Goal: Communication & Community: Connect with others

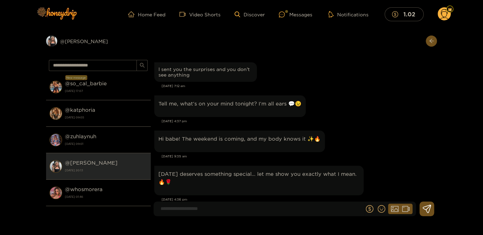
scroll to position [1973, 0]
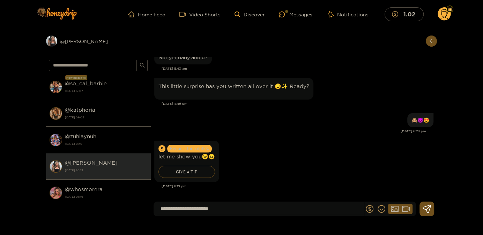
type input "**********"
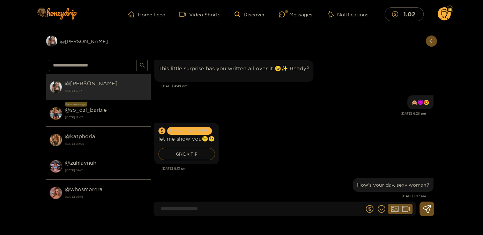
scroll to position [2001, 0]
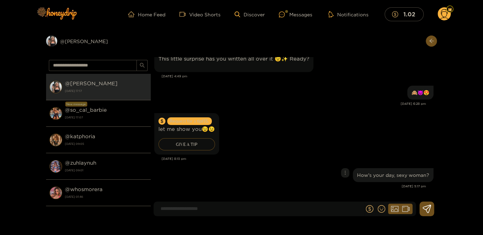
click at [320, 170] on div "How's your day, sexy woman?" at bounding box center [293, 175] width 279 height 17
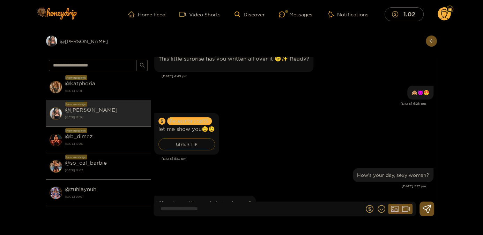
scroll to position [2028, 0]
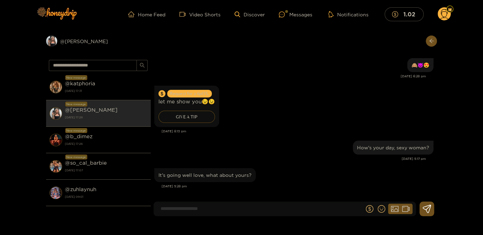
click at [206, 208] on input at bounding box center [260, 209] width 207 height 12
type input "*********"
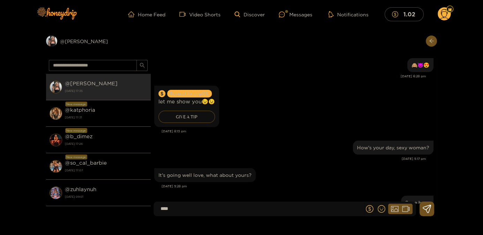
drag, startPoint x: 342, startPoint y: 5, endPoint x: 338, endPoint y: 8, distance: 5.0
drag, startPoint x: 322, startPoint y: 24, endPoint x: 217, endPoint y: 92, distance: 124.6
drag, startPoint x: 218, startPoint y: 90, endPoint x: 182, endPoint y: 101, distance: 38.1
drag, startPoint x: 30, startPoint y: 19, endPoint x: -5, endPoint y: 59, distance: 52.9
click at [313, 220] on div "****" at bounding box center [294, 212] width 286 height 20
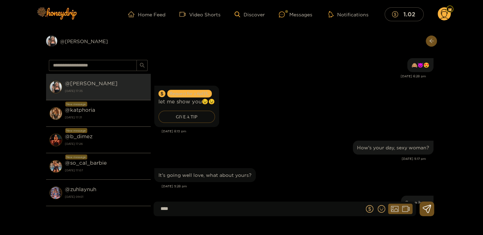
click at [306, 208] on input "****" at bounding box center [260, 209] width 207 height 12
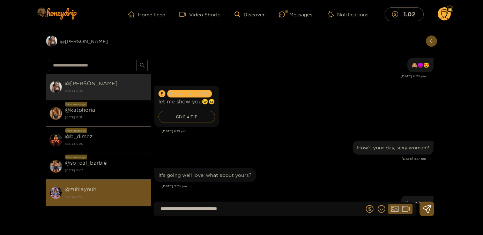
type input "**********"
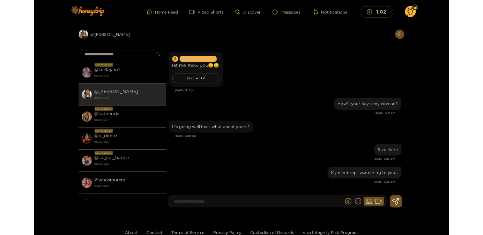
scroll to position [2050, 0]
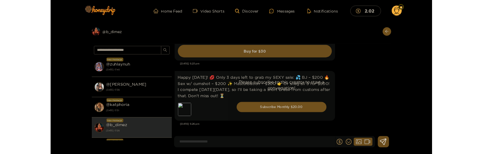
scroll to position [1603, 0]
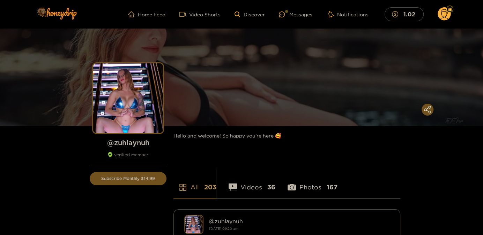
click at [300, 15] on div "Messages" at bounding box center [295, 14] width 33 height 8
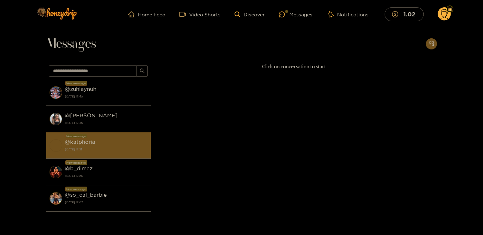
scroll to position [75, 0]
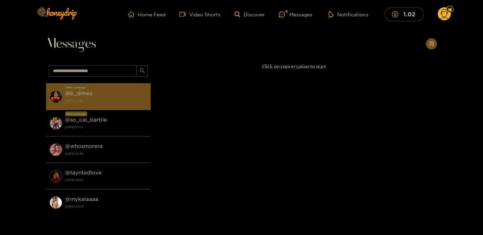
click at [118, 94] on div "@ b_dimez 3 October 2025 17:26" at bounding box center [106, 97] width 82 height 16
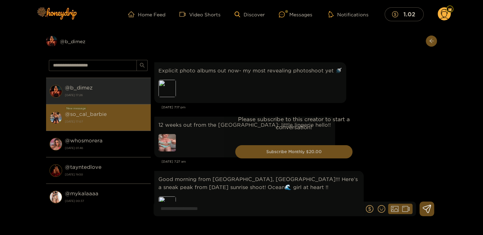
scroll to position [1451, 0]
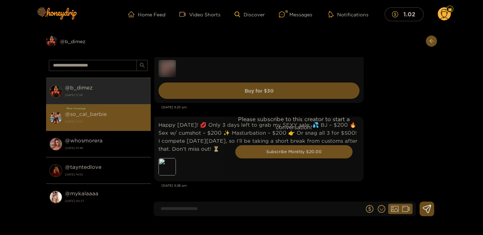
click at [119, 119] on strong "[DATE] 17:07" at bounding box center [106, 122] width 82 height 6
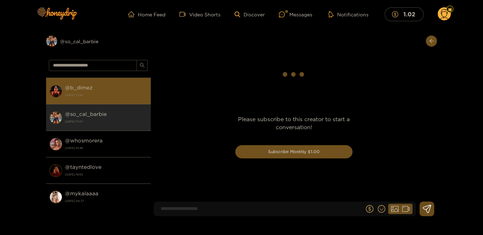
click at [112, 97] on strong "[DATE] 17:26" at bounding box center [106, 95] width 82 height 6
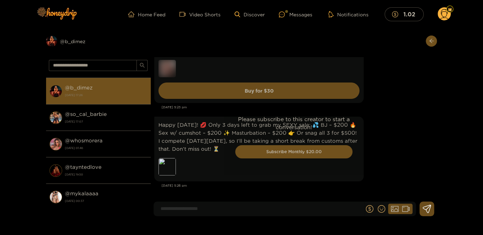
scroll to position [38, 0]
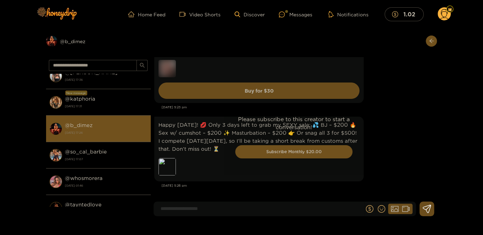
click at [118, 101] on div "@ katphoria 3 October 2025 17:31" at bounding box center [106, 103] width 82 height 16
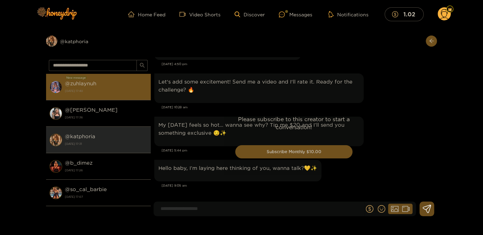
click at [118, 87] on div "@ zuhlaynuh 3 October 2025 17:40" at bounding box center [106, 87] width 82 height 16
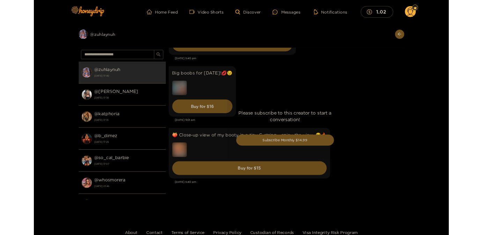
scroll to position [1646, 0]
